Goal: Task Accomplishment & Management: Complete application form

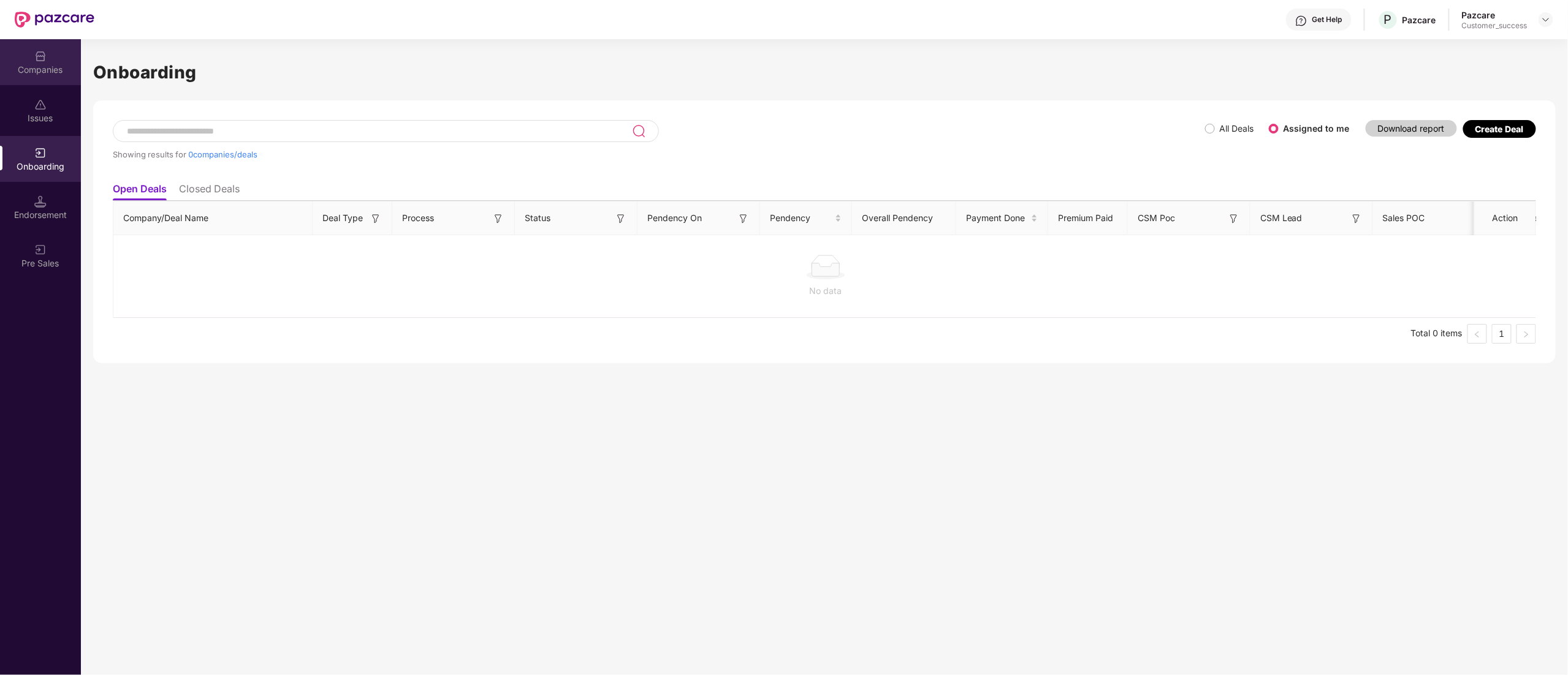
click at [24, 66] on div "Companies" at bounding box center [40, 70] width 81 height 12
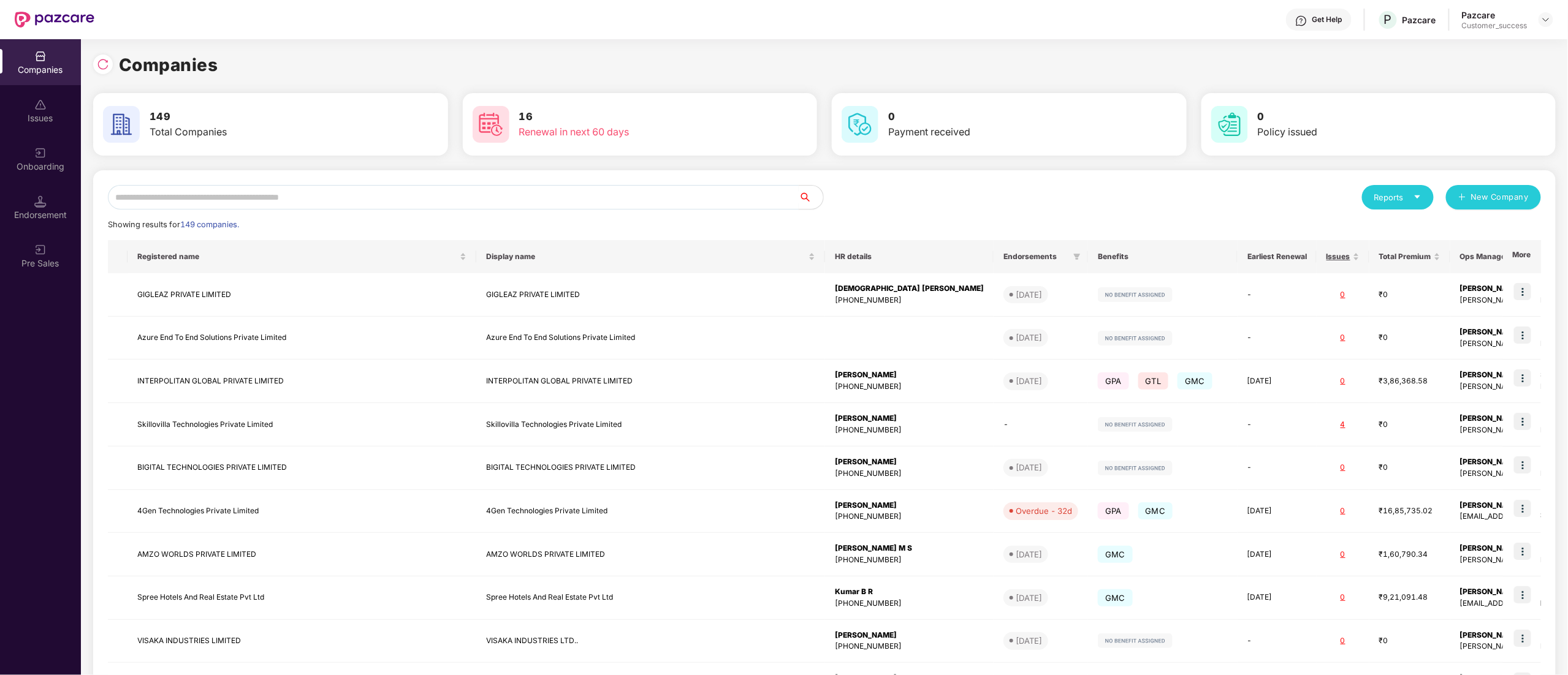
click at [154, 197] on input "text" at bounding box center [453, 197] width 691 height 24
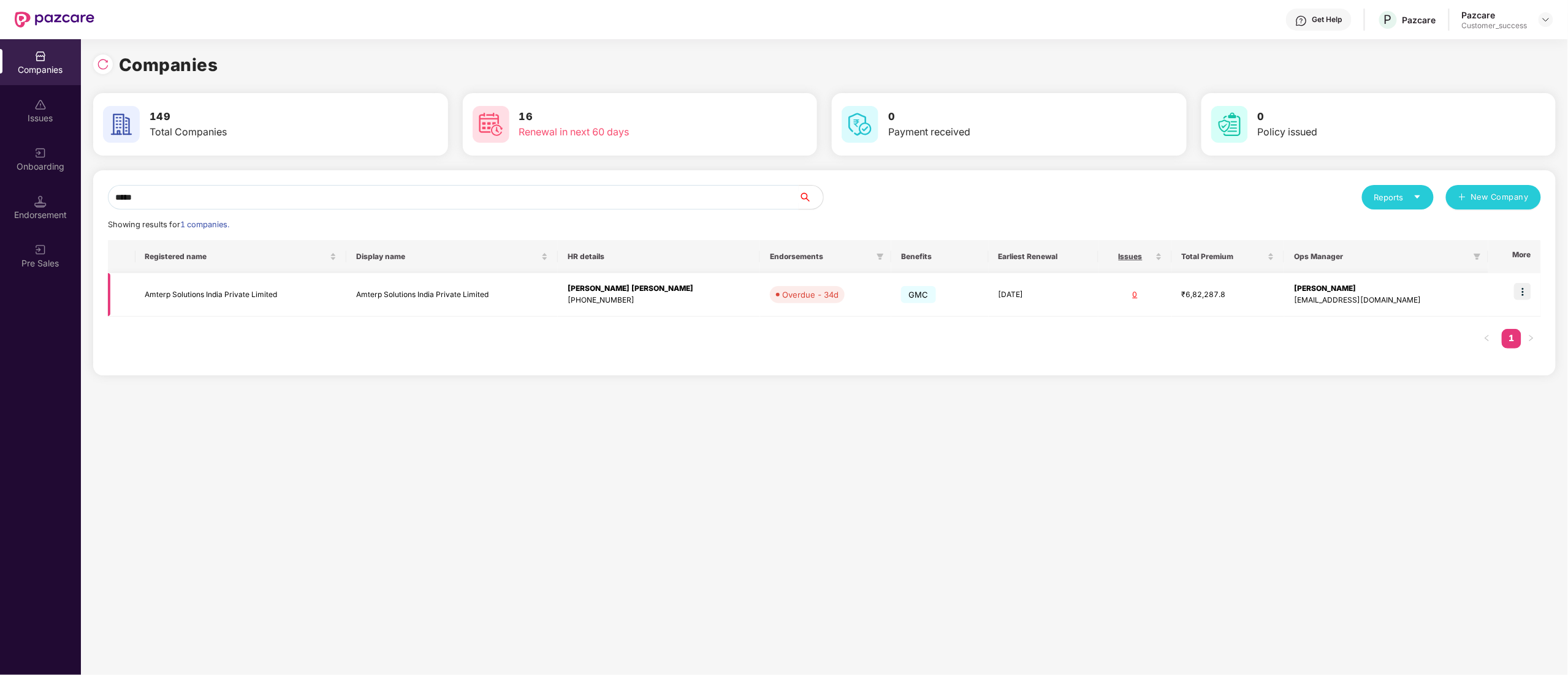
type input "*****"
click at [1518, 289] on img at bounding box center [1522, 291] width 17 height 17
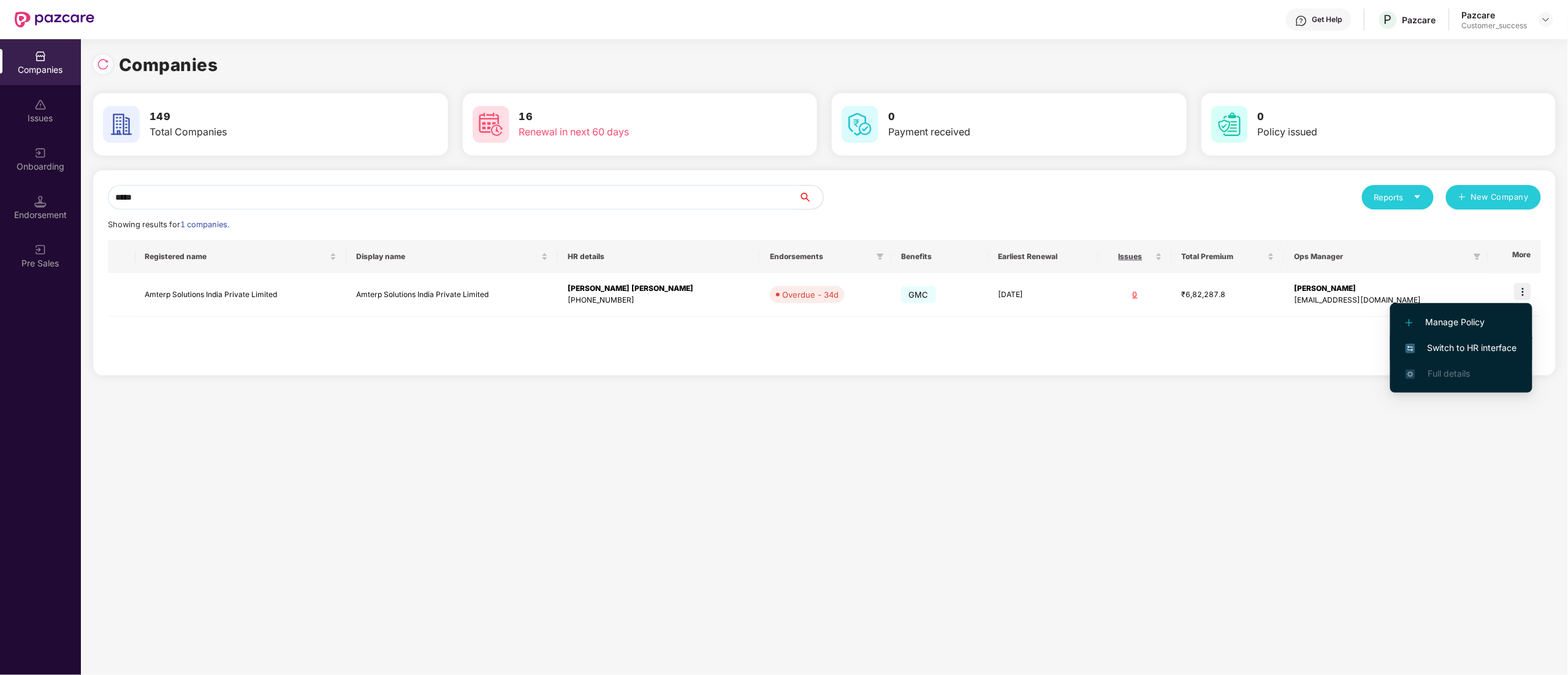
click at [1466, 344] on span "Switch to HR interface" at bounding box center [1461, 348] width 111 height 13
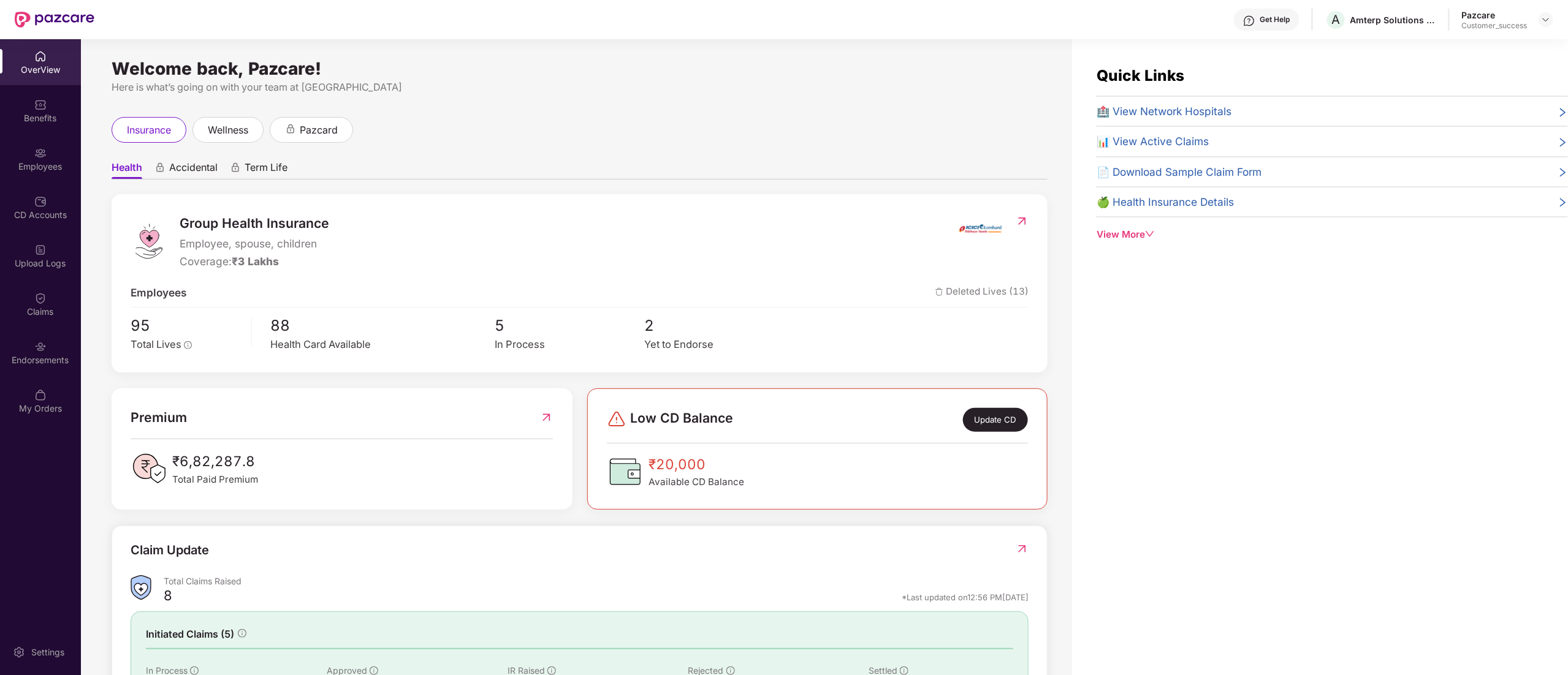
click at [40, 173] on div "Employees" at bounding box center [40, 159] width 81 height 46
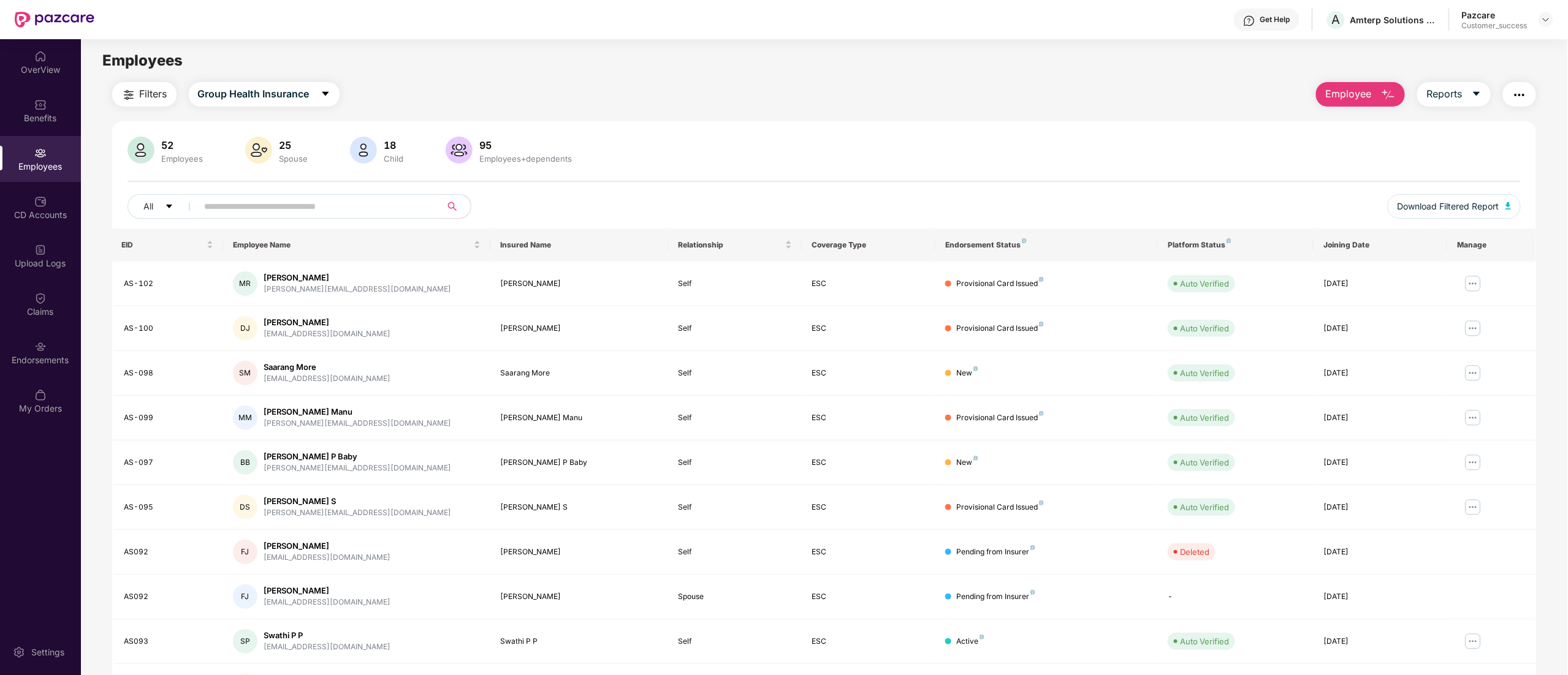
click at [336, 206] on input "text" at bounding box center [315, 206] width 220 height 19
paste input "**********"
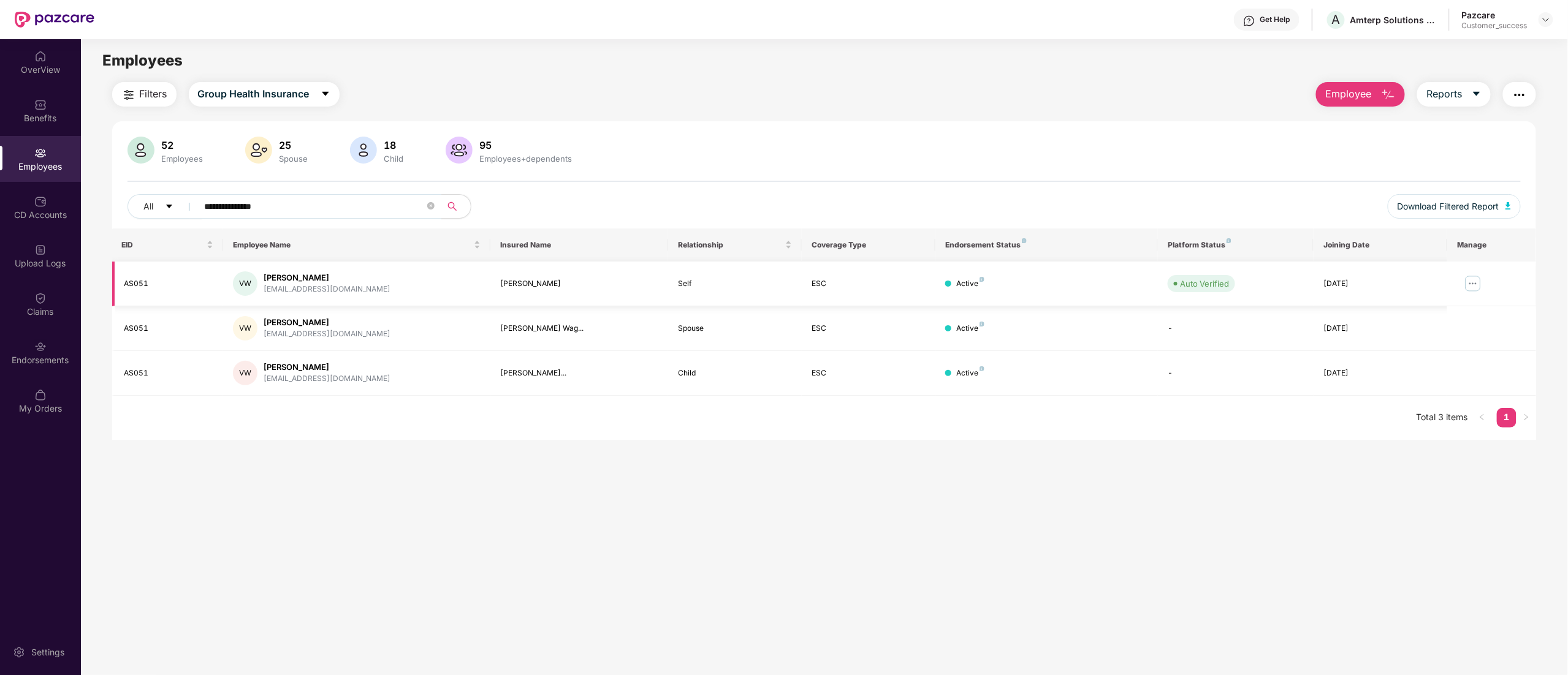
type input "**********"
click at [1474, 284] on img at bounding box center [1473, 284] width 19 height 19
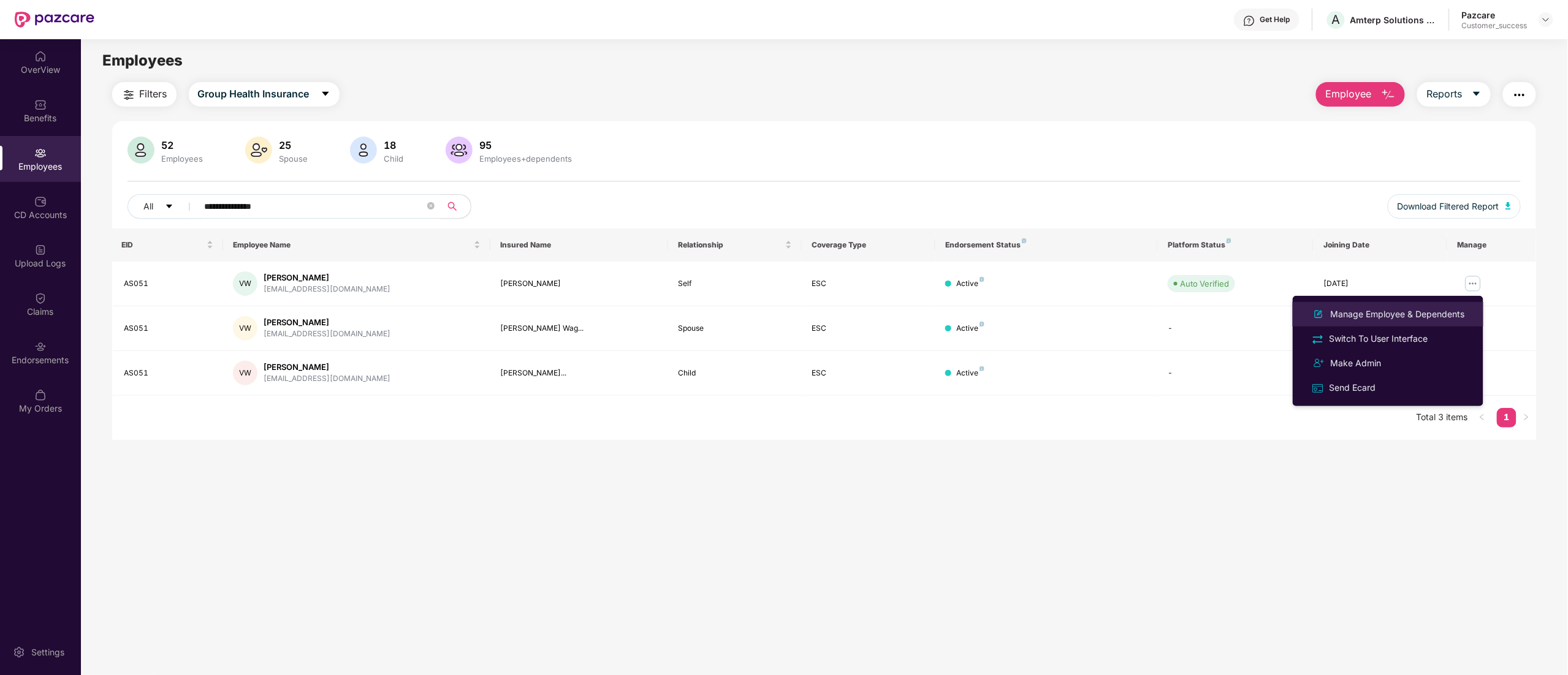
click at [1395, 315] on div "Manage Employee & Dependents" at bounding box center [1397, 314] width 139 height 13
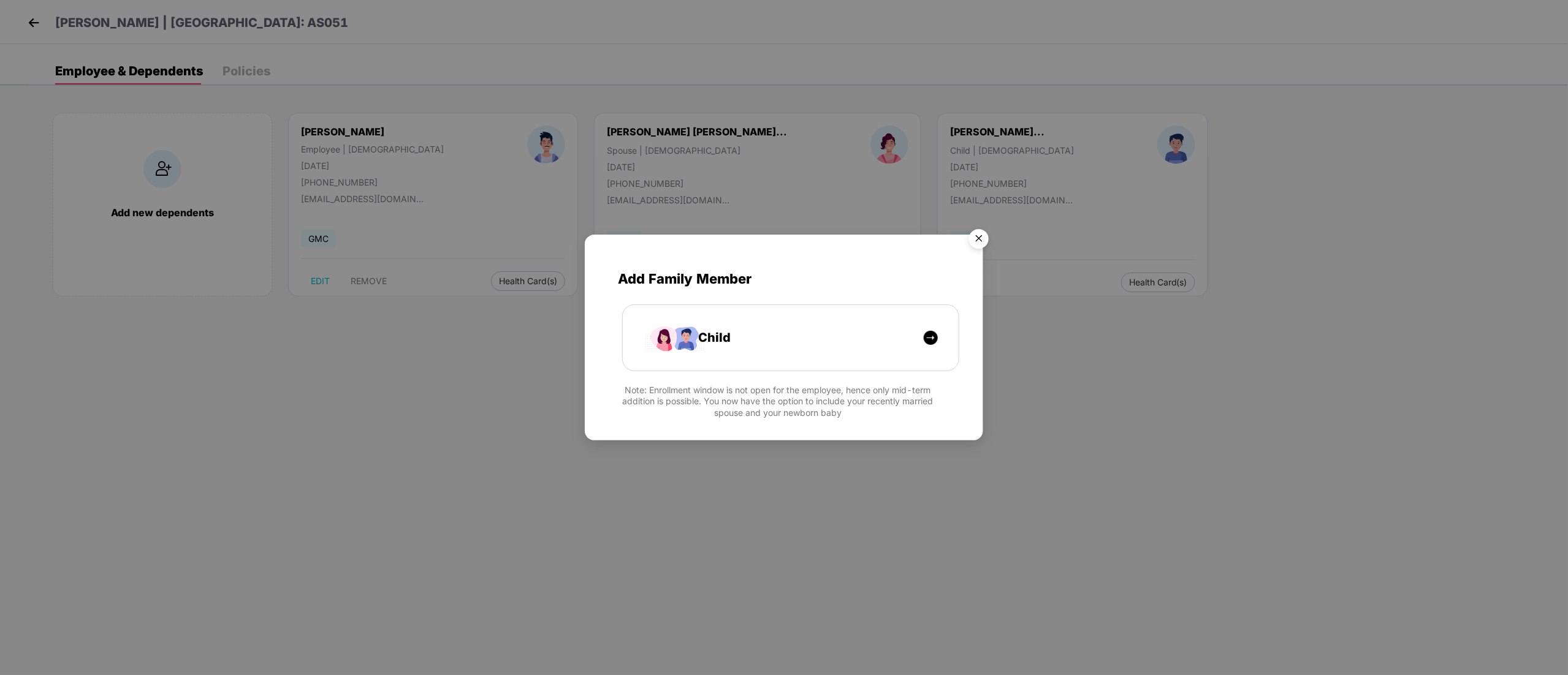
click at [984, 240] on img "Close" at bounding box center [979, 241] width 35 height 35
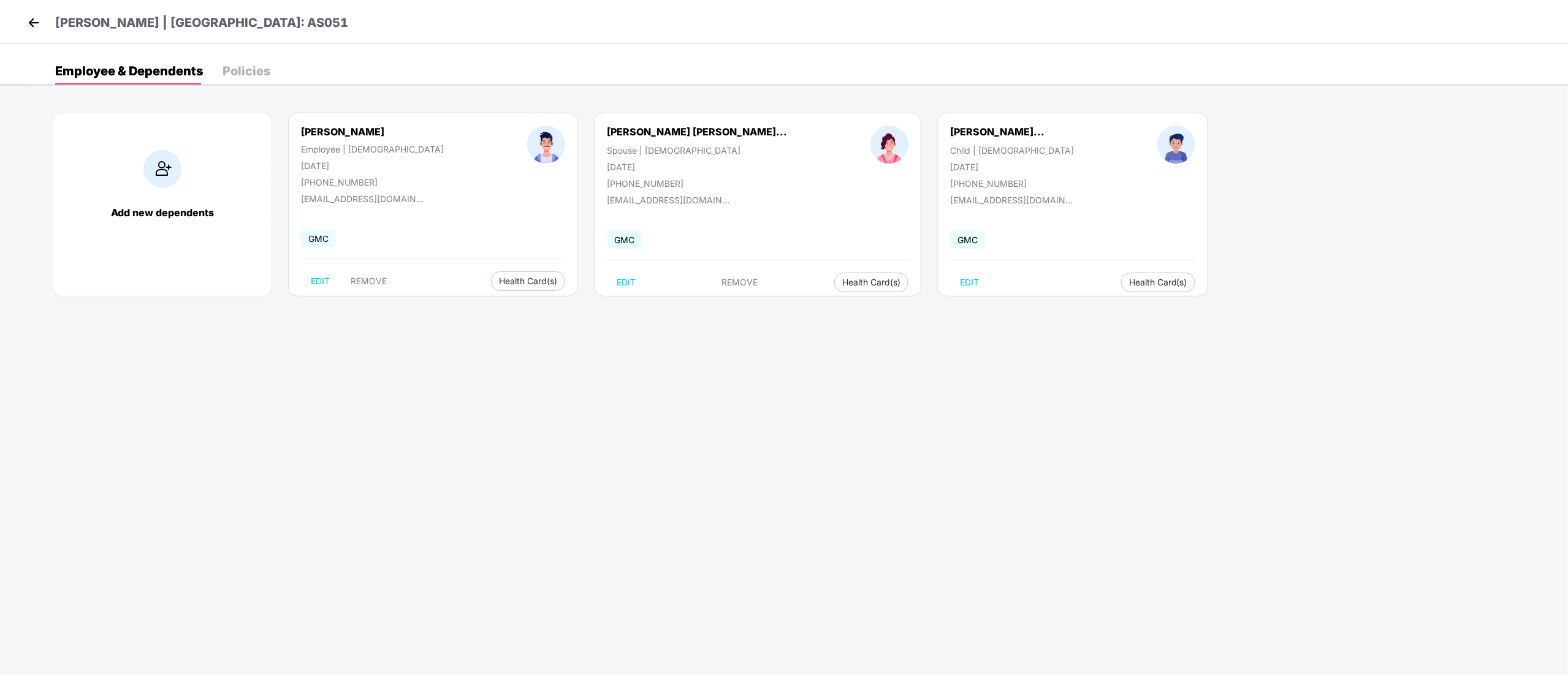
click at [336, 131] on div "[PERSON_NAME]" at bounding box center [372, 132] width 142 height 12
copy div "[PERSON_NAME]"
click at [26, 15] on img at bounding box center [33, 22] width 19 height 19
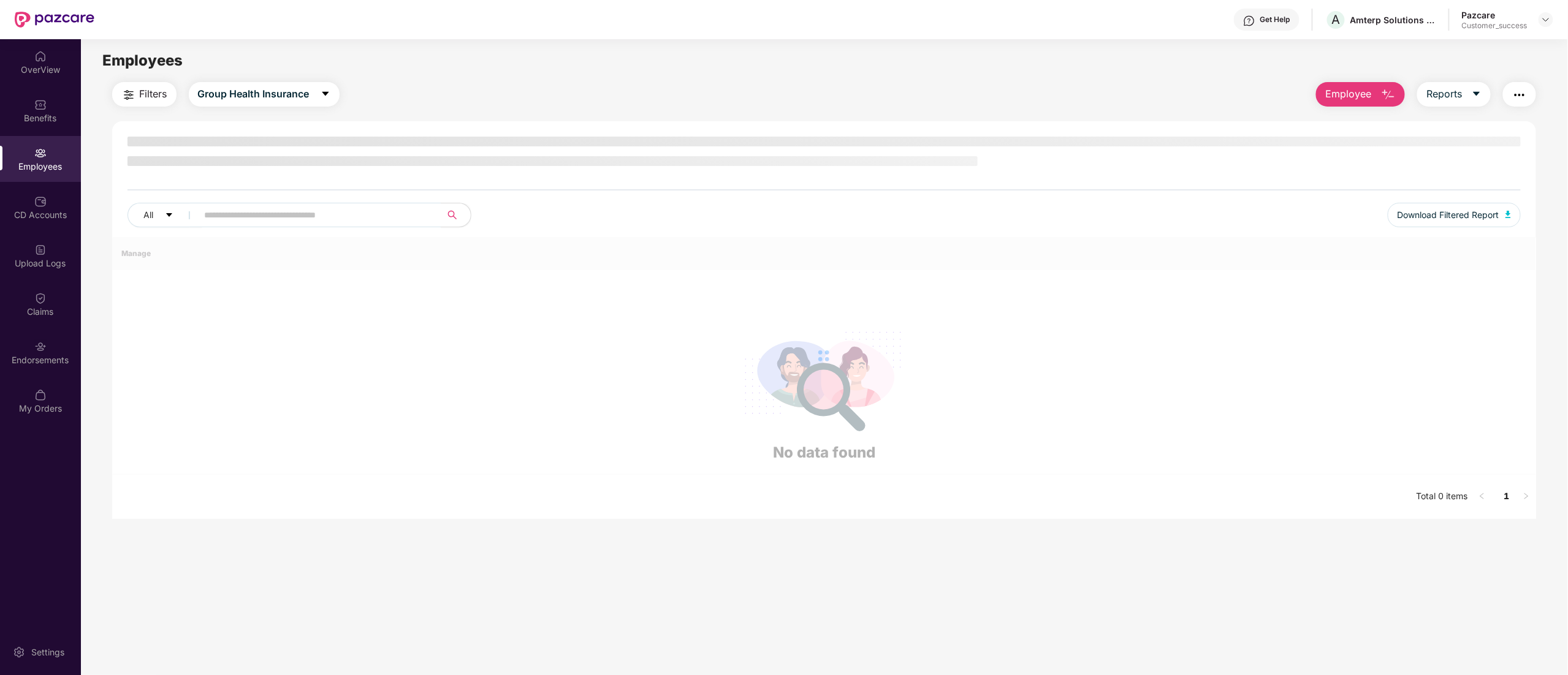
click at [1545, 9] on div "Pazcare Customer_success" at bounding box center [1507, 19] width 91 height 21
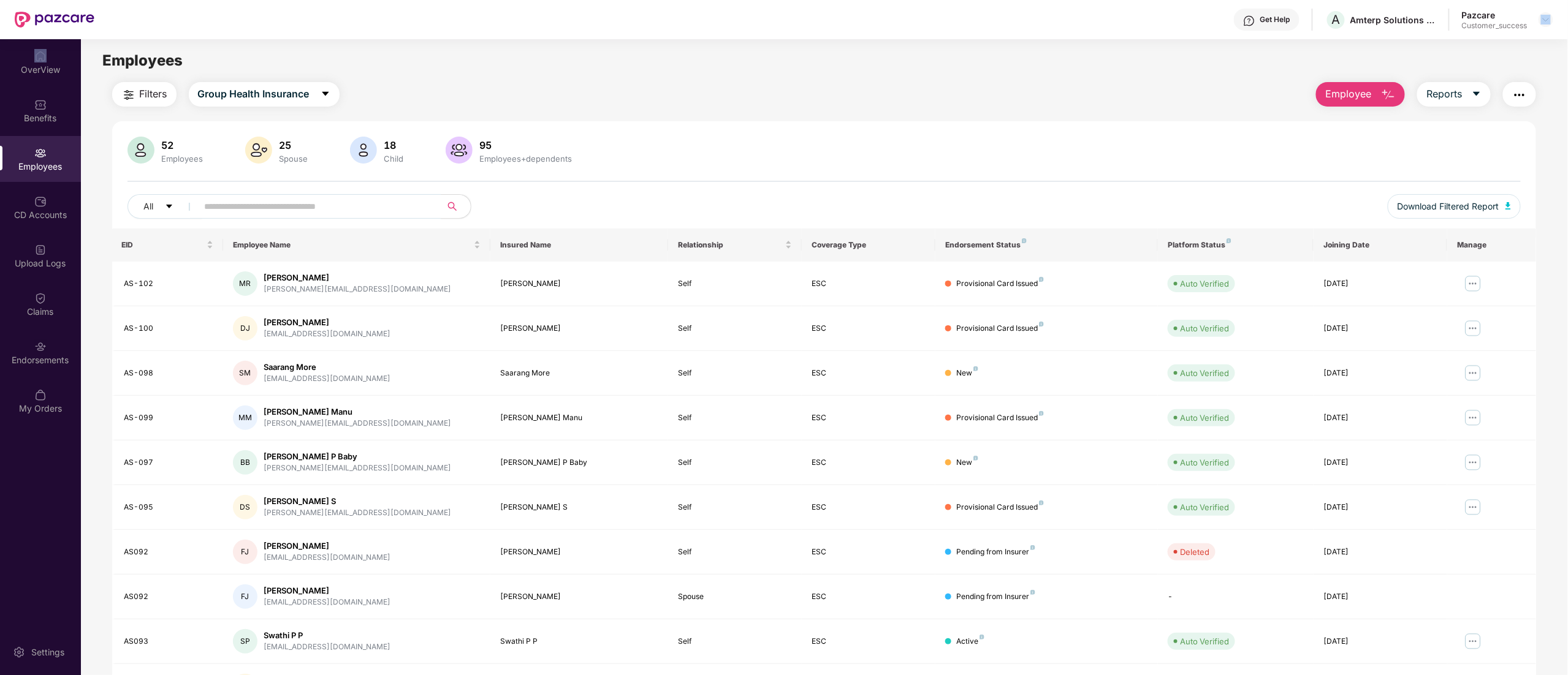
click at [1545, 9] on div "Pazcare Customer_success" at bounding box center [1507, 19] width 91 height 21
click at [1540, 21] on div at bounding box center [1545, 19] width 15 height 15
click at [1479, 44] on div "Switch to partner view" at bounding box center [1488, 48] width 159 height 24
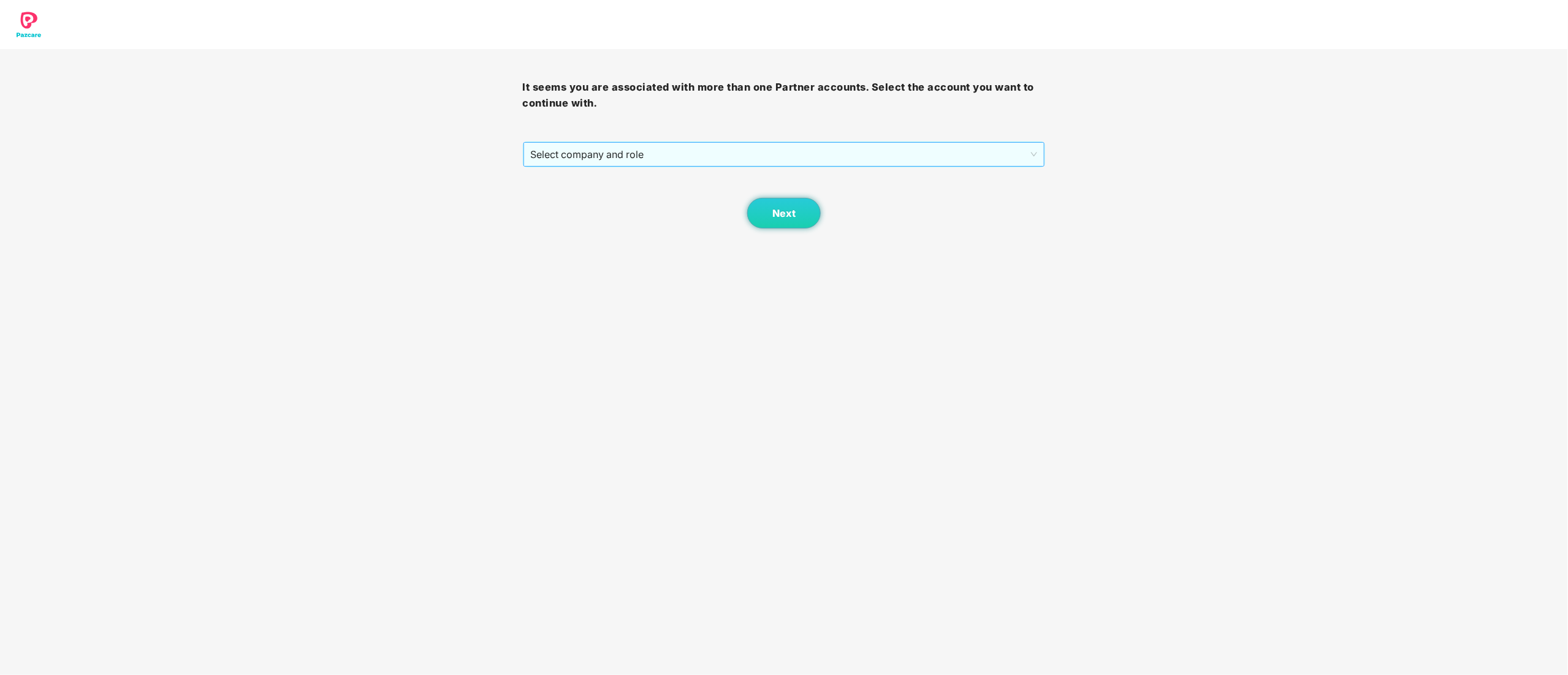
click at [622, 159] on span "Select company and role" at bounding box center [784, 154] width 507 height 24
click at [619, 200] on div "Pazcare - CUSTOMER_SUCCESS" at bounding box center [784, 198] width 508 height 13
click at [795, 208] on span "Next" at bounding box center [784, 213] width 24 height 12
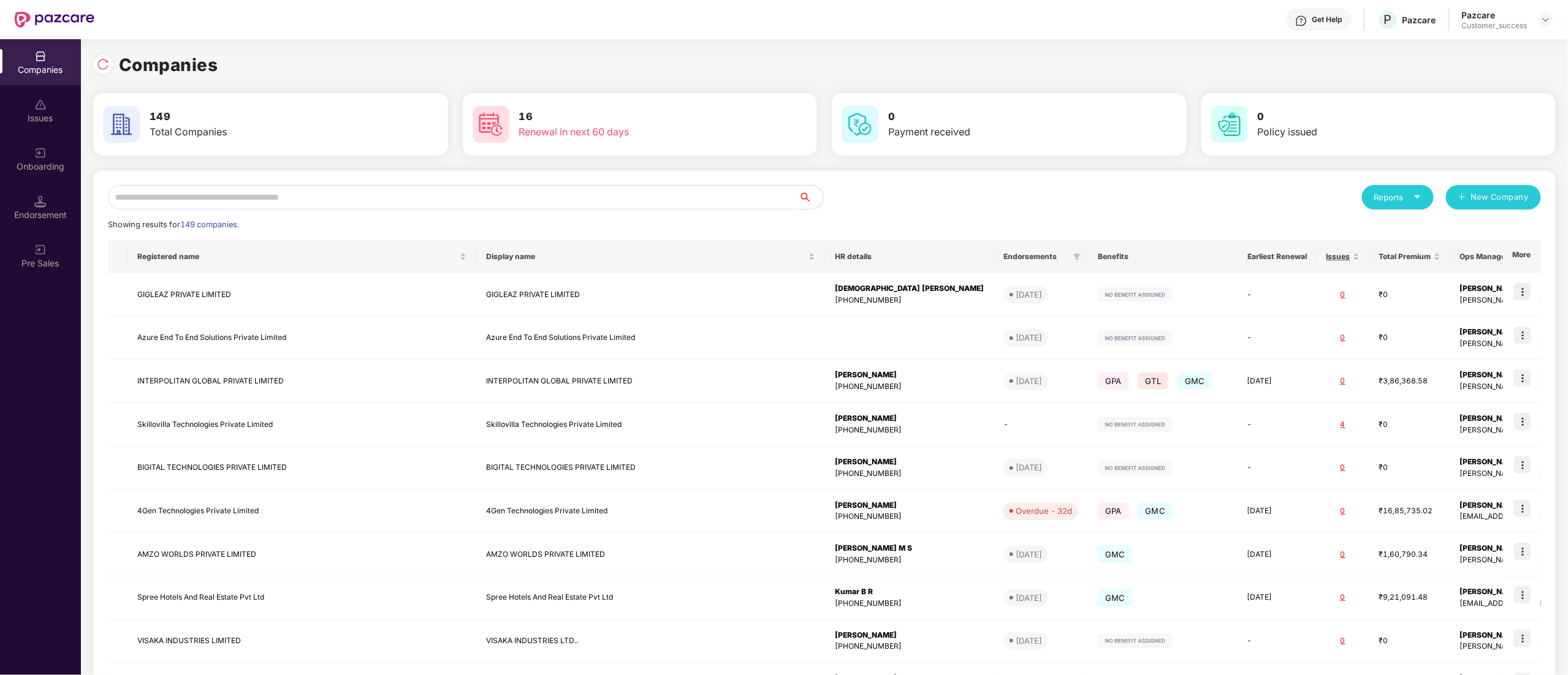
click at [194, 183] on div "Reports New Company Showing results for 149 companies. Registered name Display …" at bounding box center [824, 468] width 1462 height 595
click at [214, 200] on input "text" at bounding box center [453, 197] width 691 height 24
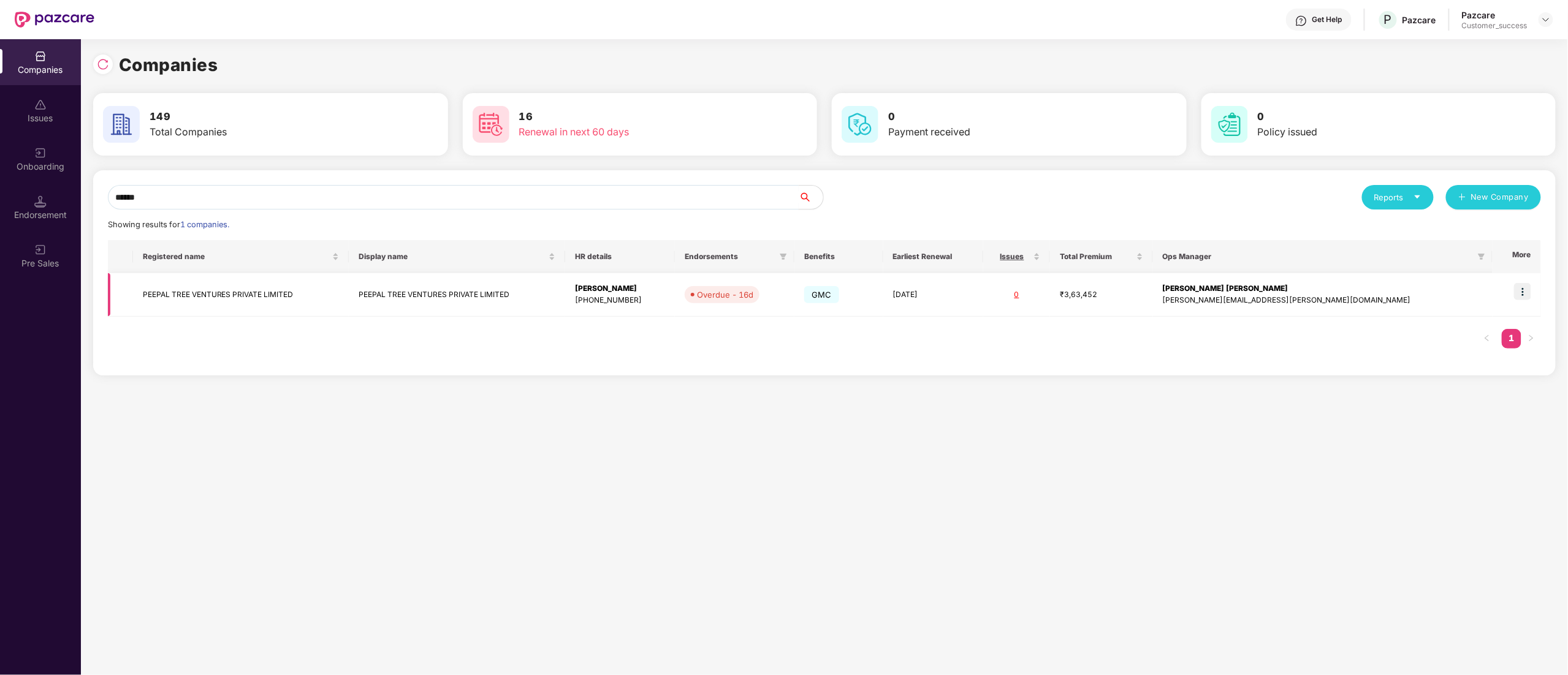
type input "******"
click at [1530, 291] on img at bounding box center [1522, 291] width 17 height 17
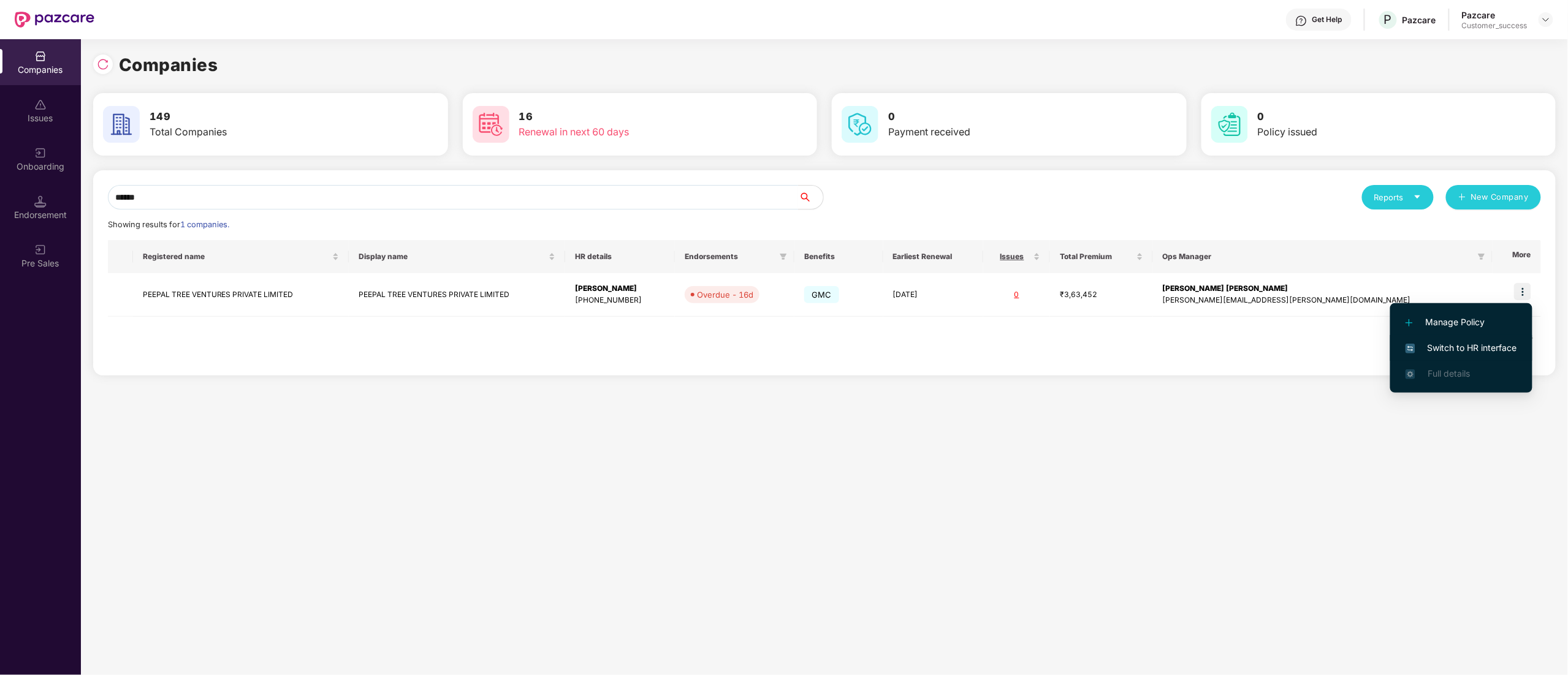
click at [1493, 347] on span "Switch to HR interface" at bounding box center [1461, 348] width 111 height 13
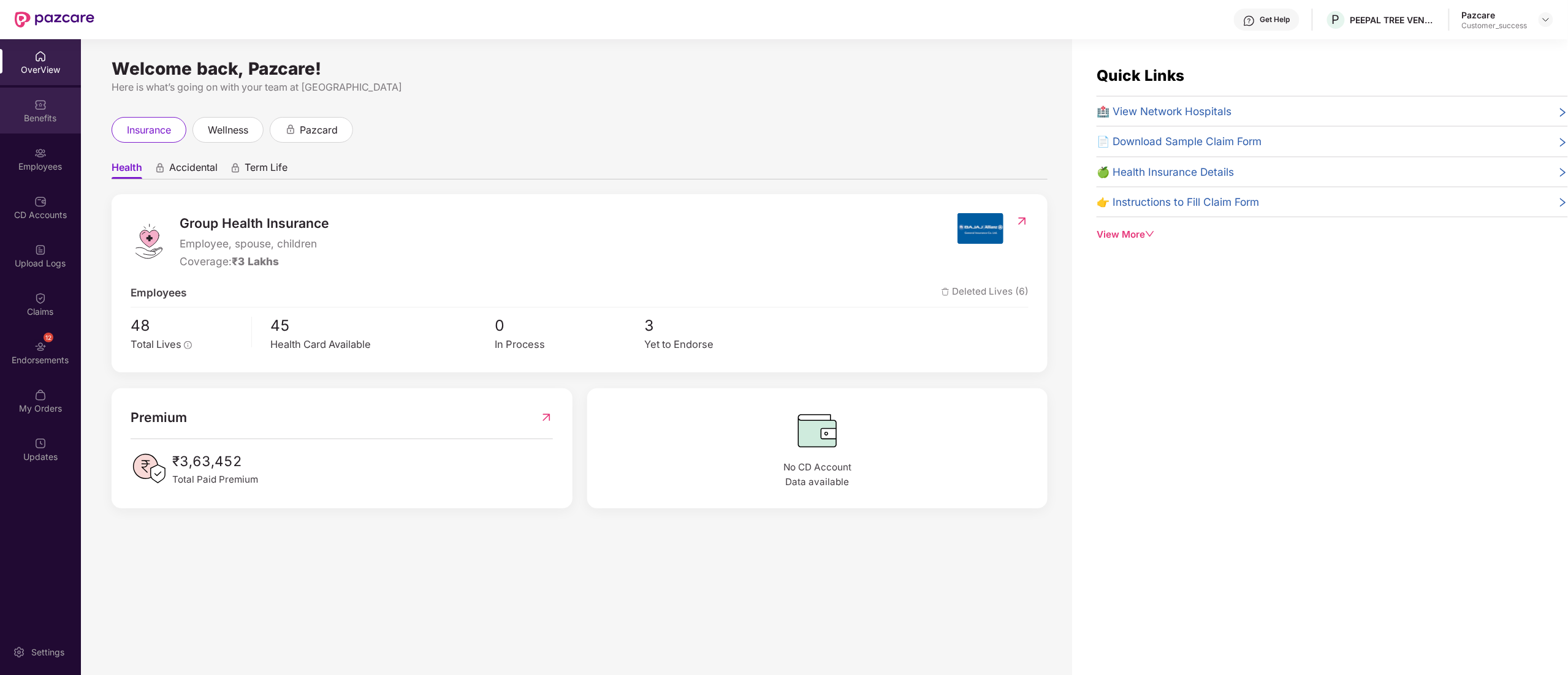
click at [37, 125] on div "Benefits" at bounding box center [40, 111] width 81 height 46
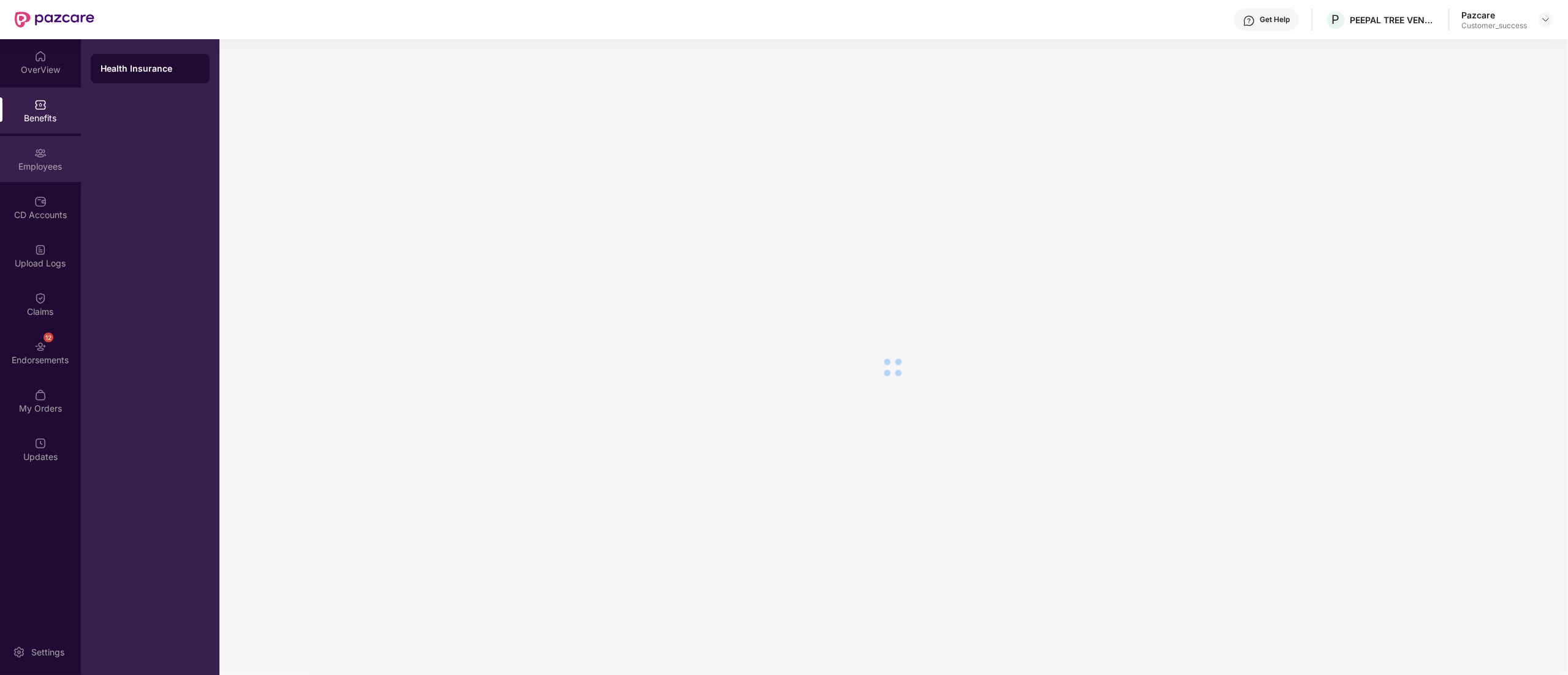
click at [42, 160] on div "Employees" at bounding box center [40, 167] width 81 height 12
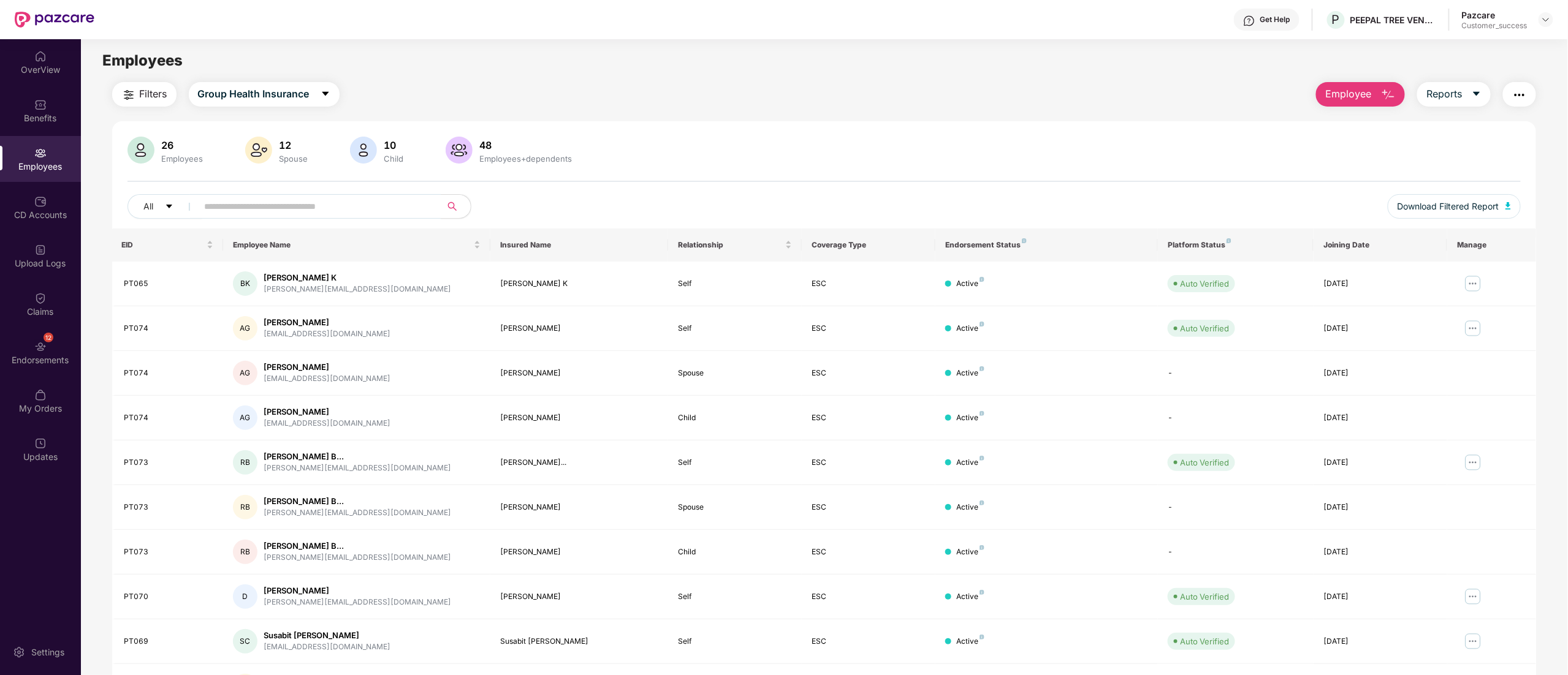
click at [1364, 97] on span "Employee" at bounding box center [1348, 94] width 46 height 15
click at [1361, 120] on div "Add Employee(s)" at bounding box center [1369, 127] width 69 height 15
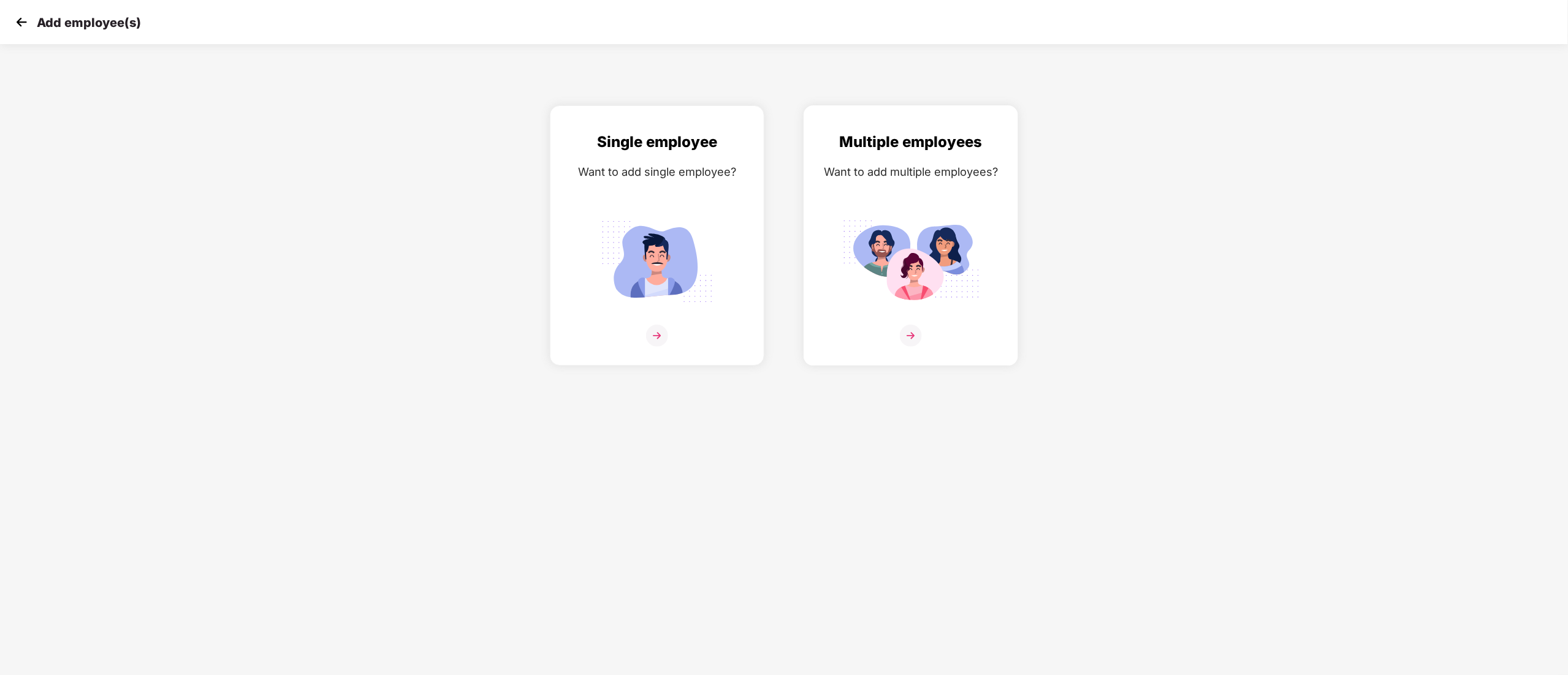
click at [923, 325] on div "Multiple employees Want to add multiple employees?" at bounding box center [910, 246] width 189 height 232
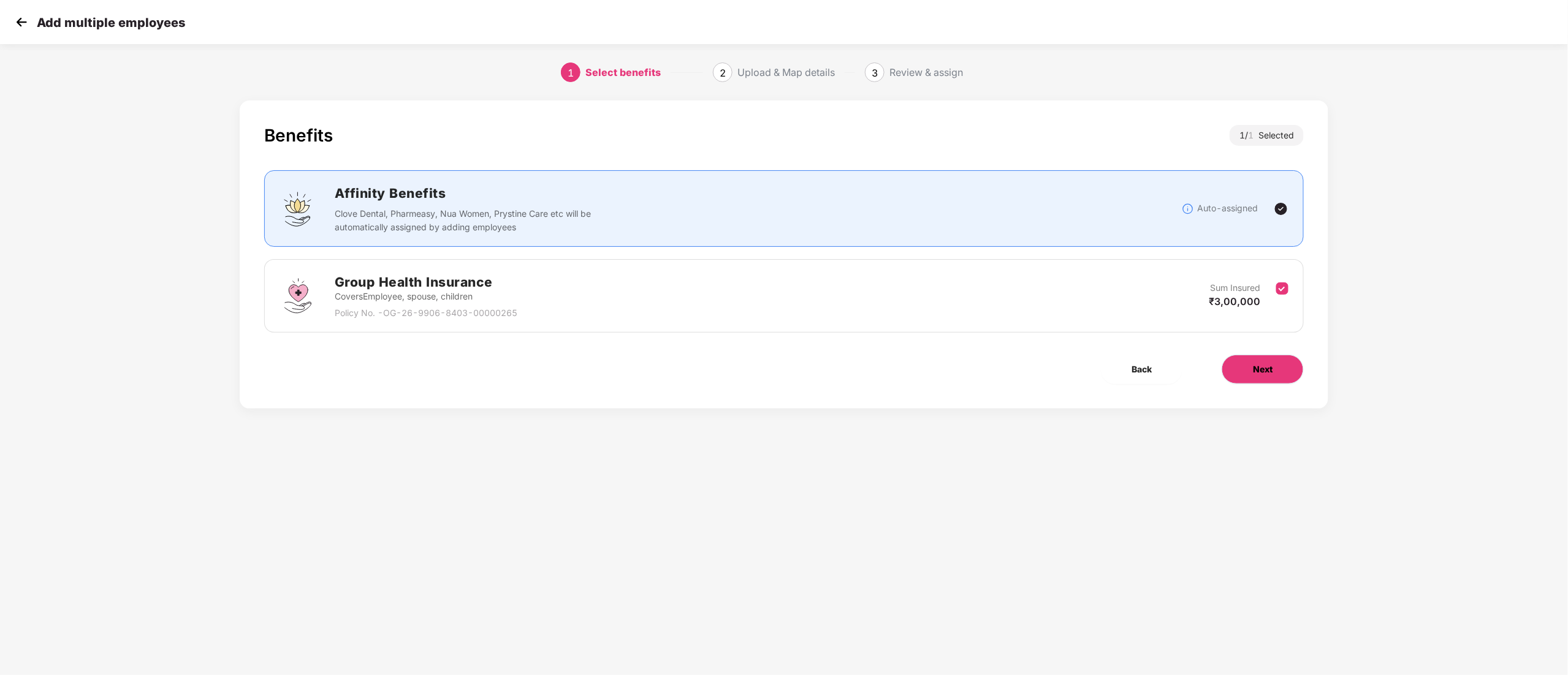
click at [1253, 369] on span "Next" at bounding box center [1262, 369] width 19 height 13
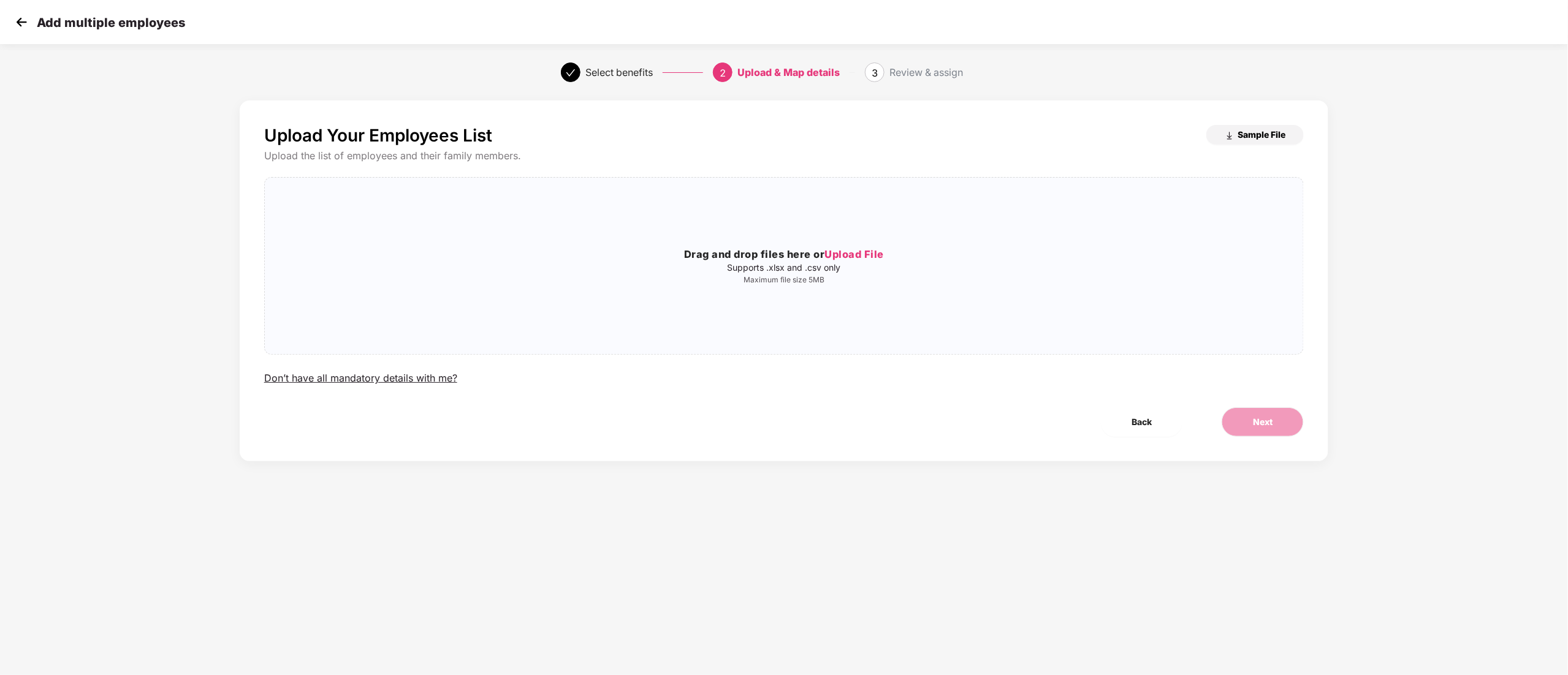
click at [1254, 129] on span "Sample File" at bounding box center [1261, 134] width 48 height 12
click at [11, 19] on div "Add multiple employees" at bounding box center [784, 22] width 1568 height 44
click at [19, 19] on img at bounding box center [21, 22] width 19 height 19
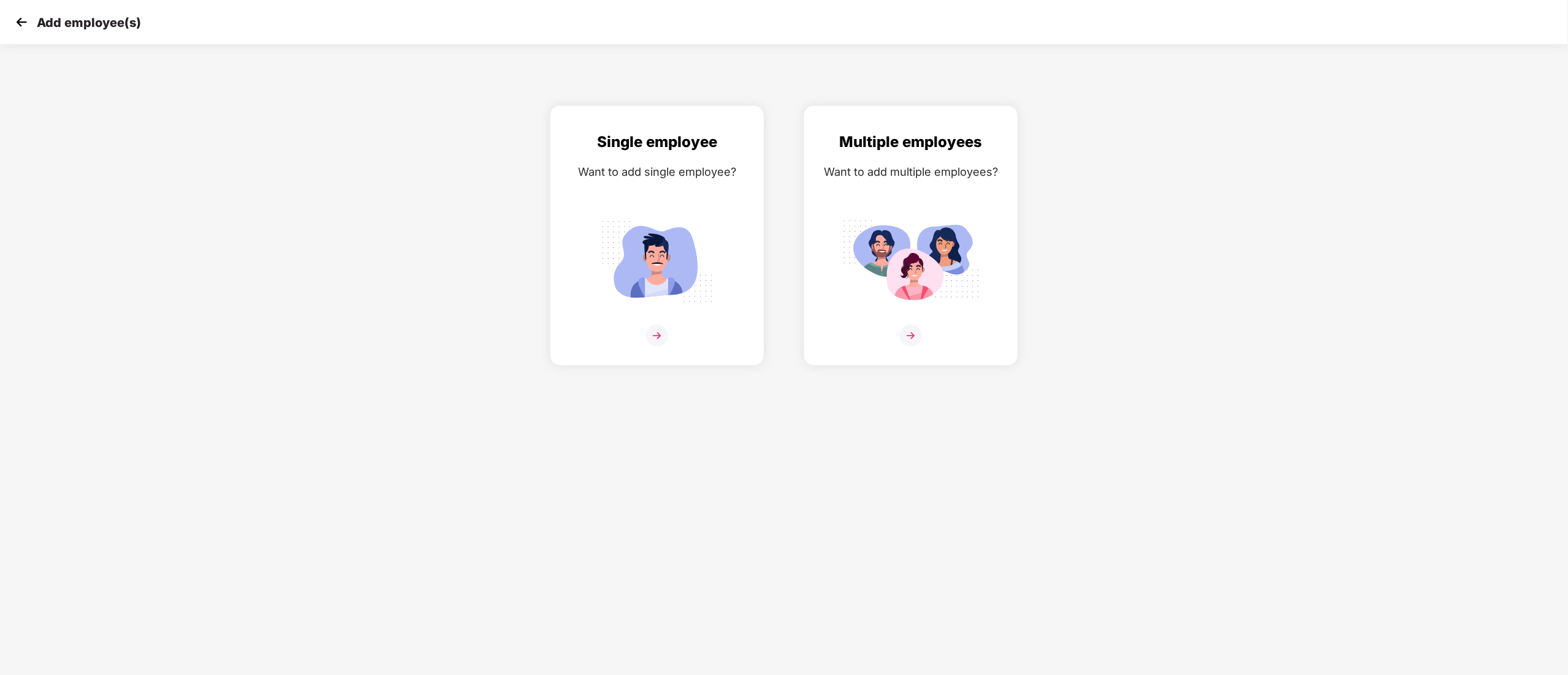
click at [19, 19] on img at bounding box center [21, 22] width 19 height 19
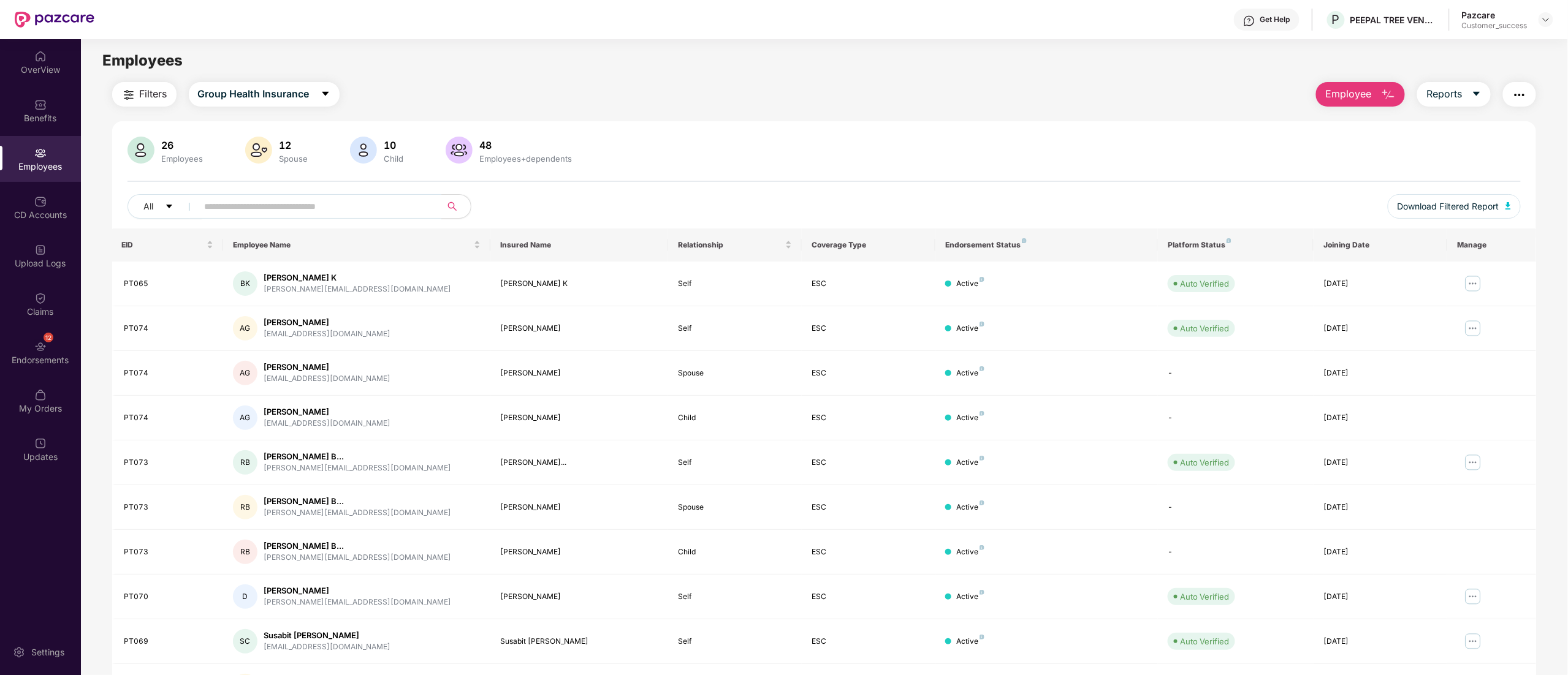
click at [306, 207] on input "text" at bounding box center [315, 206] width 220 height 19
paste input "**********"
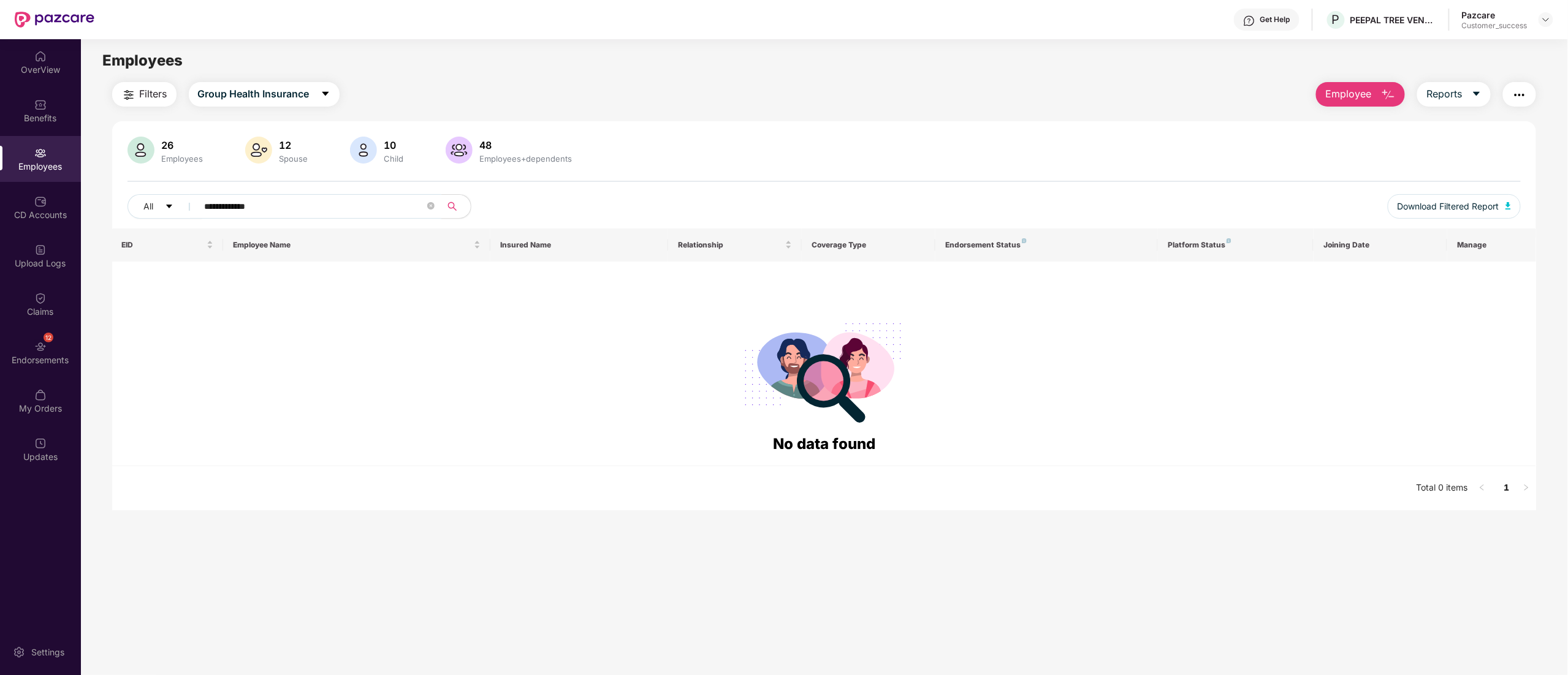
drag, startPoint x: 307, startPoint y: 207, endPoint x: 0, endPoint y: 176, distance: 308.6
click at [0, 176] on div "**********" at bounding box center [784, 358] width 1568 height 636
click at [282, 205] on input "**********" at bounding box center [315, 206] width 220 height 19
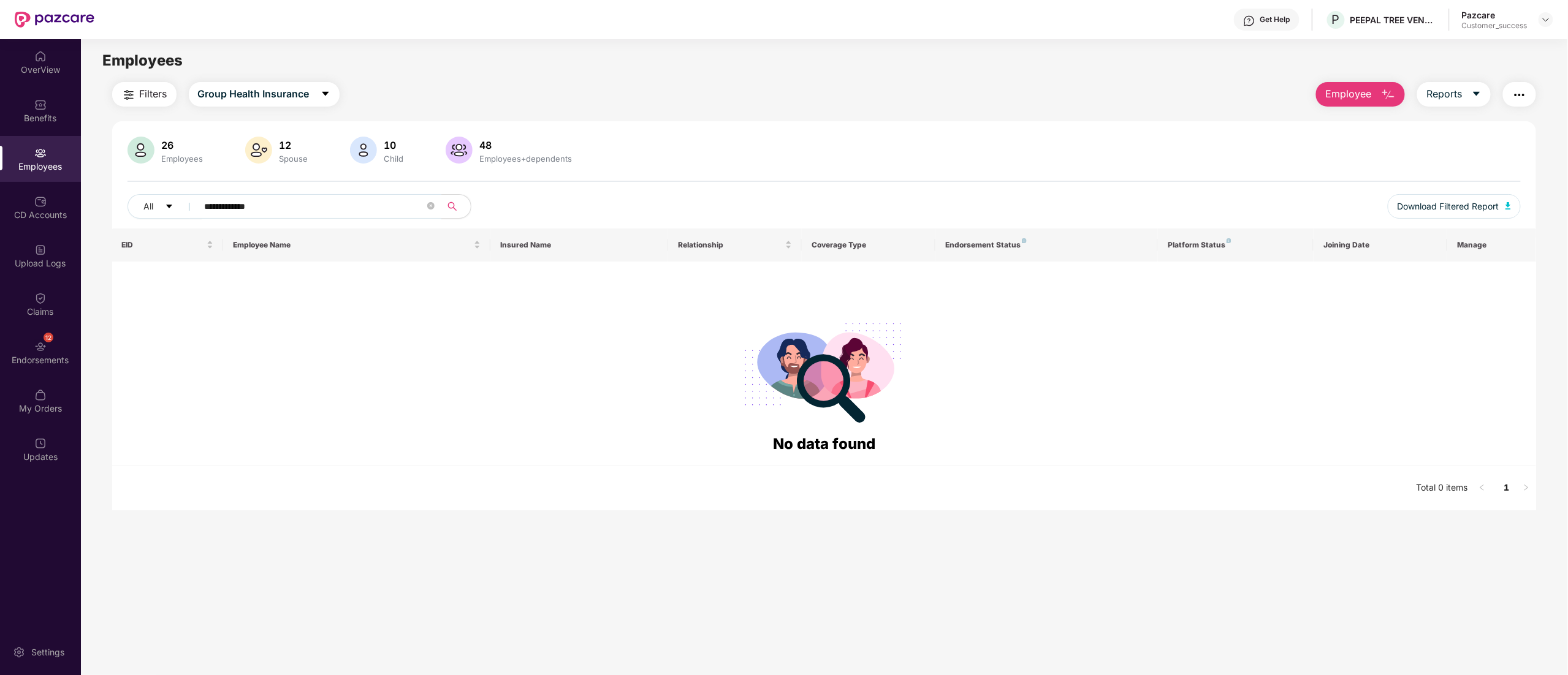
paste input "text"
click at [212, 210] on input "*****" at bounding box center [315, 206] width 220 height 19
paste input "*"
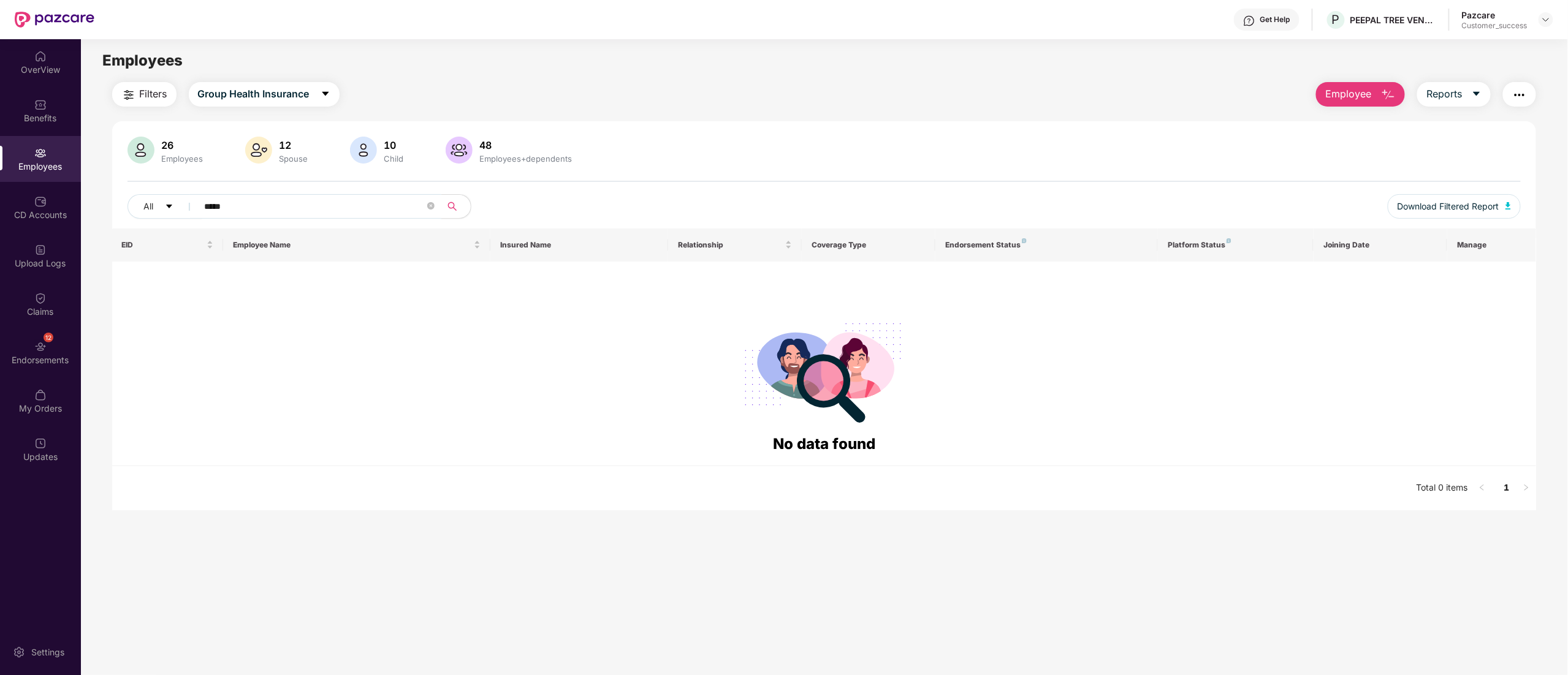
type input "*****"
